Goal: Download file/media

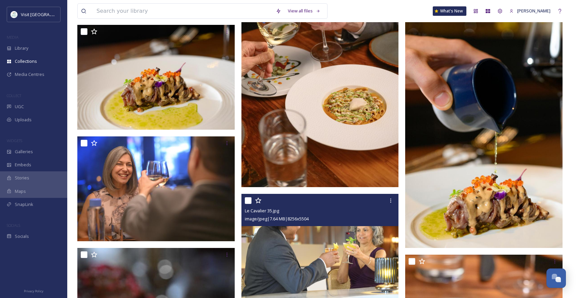
scroll to position [3079, 0]
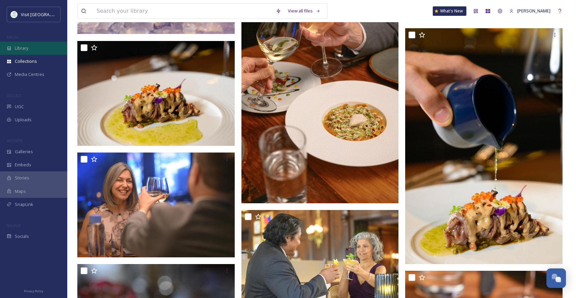
click at [26, 49] on span "Library" at bounding box center [21, 48] width 13 height 6
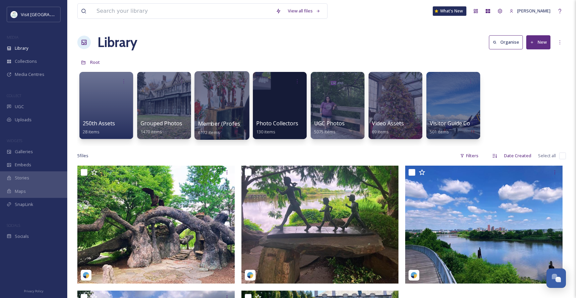
click at [213, 114] on div at bounding box center [221, 105] width 55 height 69
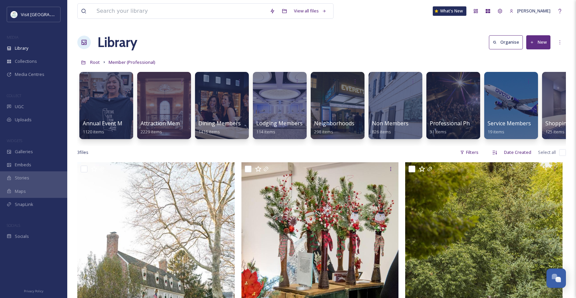
click at [213, 115] on div at bounding box center [222, 105] width 54 height 67
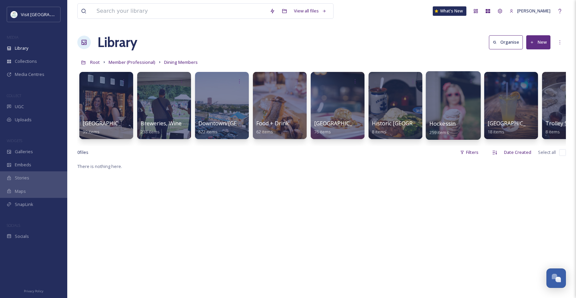
click at [465, 111] on div at bounding box center [452, 105] width 55 height 69
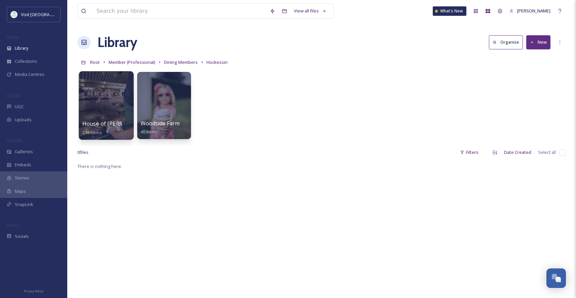
click at [107, 106] on div at bounding box center [106, 105] width 55 height 69
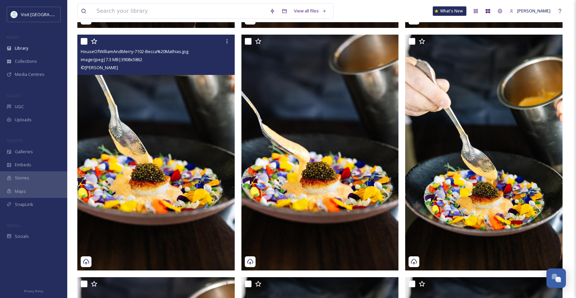
scroll to position [1122, 0]
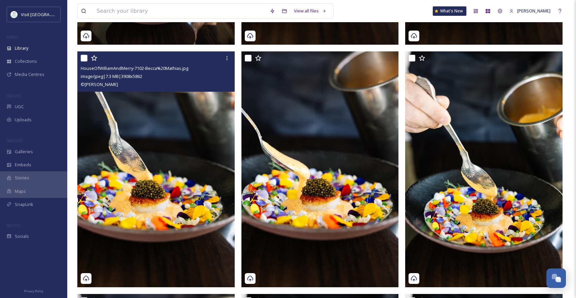
click at [162, 173] on img at bounding box center [155, 169] width 157 height 236
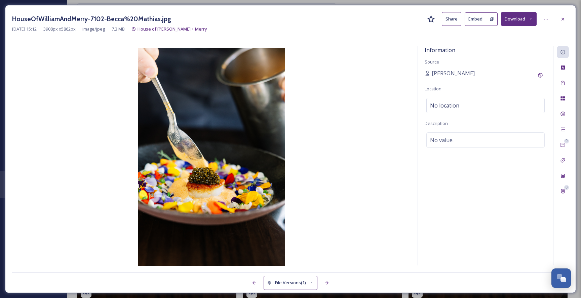
click at [533, 19] on button "Download" at bounding box center [519, 19] width 36 height 14
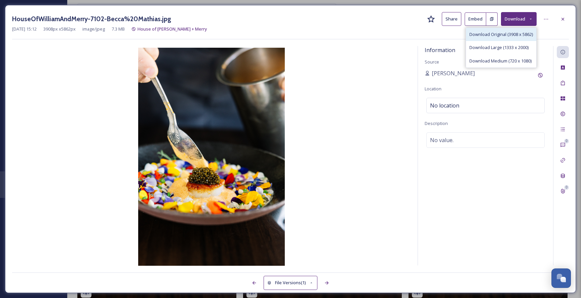
click at [497, 33] on span "Download Original (3908 x 5862)" at bounding box center [500, 34] width 63 height 6
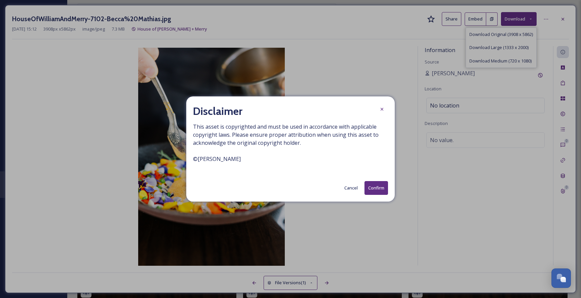
click at [371, 184] on button "Confirm" at bounding box center [376, 188] width 24 height 14
